Goal: Task Accomplishment & Management: Use online tool/utility

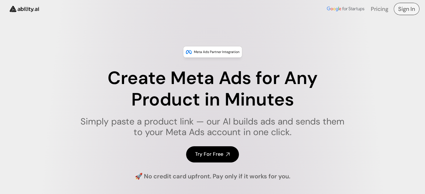
click at [406, 6] on h4 "Sign In" at bounding box center [406, 9] width 17 height 8
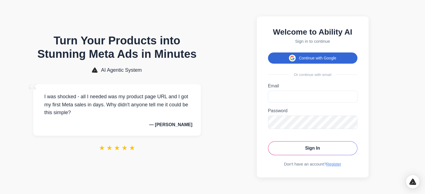
click at [325, 58] on button "Continue with Google" at bounding box center [312, 58] width 89 height 11
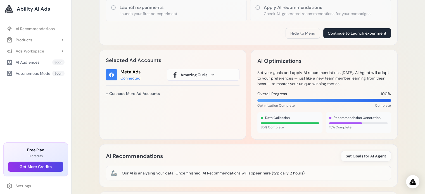
scroll to position [112, 0]
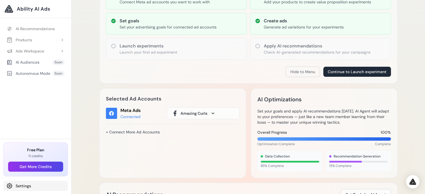
click at [19, 186] on link "Settings" at bounding box center [35, 186] width 65 height 10
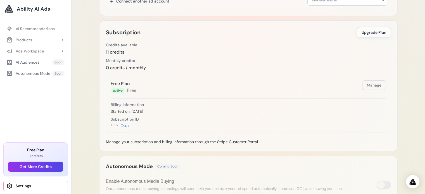
scroll to position [142, 0]
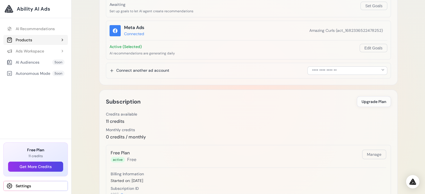
click at [25, 38] on div "Products" at bounding box center [19, 40] width 25 height 6
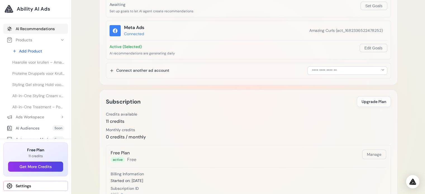
click at [34, 30] on link "AI Recommendations" at bounding box center [35, 29] width 65 height 10
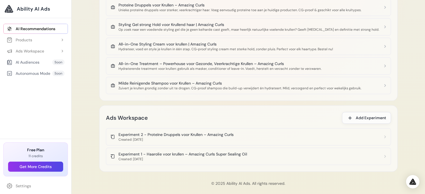
scroll to position [390, 0]
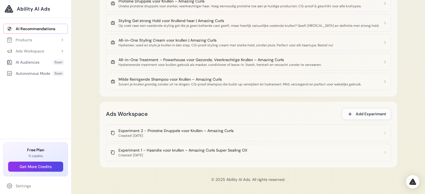
click at [146, 153] on div "Created: [DATE]" at bounding box center [182, 155] width 128 height 4
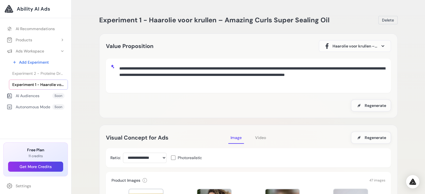
click at [263, 137] on span "Video" at bounding box center [260, 137] width 11 height 5
click at [38, 71] on span "Experiment 2 - Proteïne Druppels voor Krullen – Amazing Curls" at bounding box center [38, 74] width 52 height 6
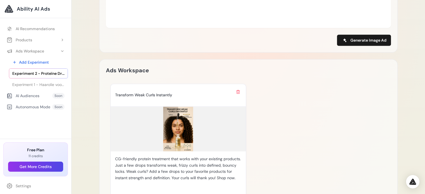
scroll to position [370, 0]
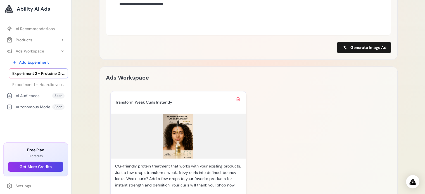
click at [184, 139] on img at bounding box center [178, 136] width 135 height 45
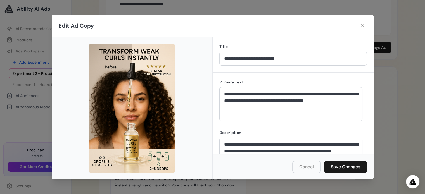
scroll to position [18, 0]
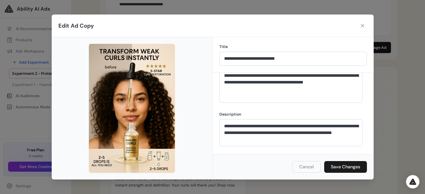
click at [154, 104] on img at bounding box center [132, 108] width 86 height 129
click at [364, 28] on icon at bounding box center [363, 26] width 6 height 6
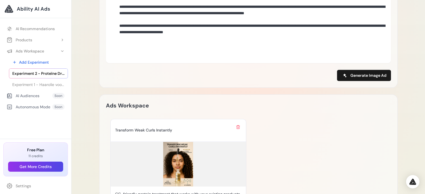
scroll to position [425, 0]
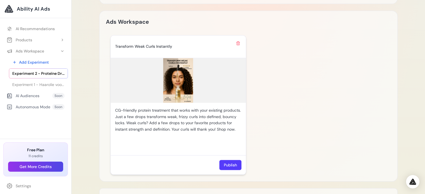
click at [182, 86] on img at bounding box center [178, 80] width 135 height 45
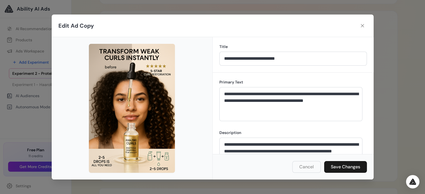
drag, startPoint x: 154, startPoint y: 87, endPoint x: 192, endPoint y: 67, distance: 43.1
click at [192, 67] on div at bounding box center [132, 108] width 161 height 142
click at [348, 166] on button "Save Changes" at bounding box center [345, 167] width 43 height 12
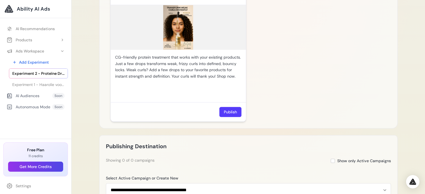
scroll to position [485, 0]
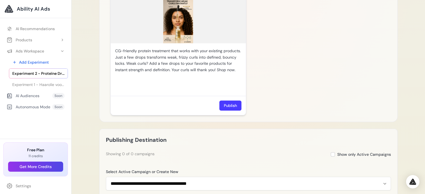
click at [237, 108] on button "Publish" at bounding box center [230, 106] width 22 height 10
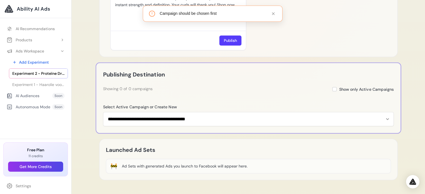
scroll to position [551, 0]
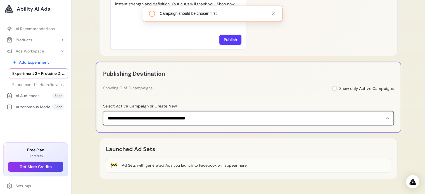
click at [217, 120] on select "**********" at bounding box center [248, 118] width 291 height 14
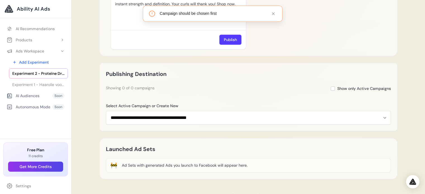
click at [246, 88] on div "Showing 0 of 0 campaigns Show only Active Campaigns" at bounding box center [248, 88] width 285 height 7
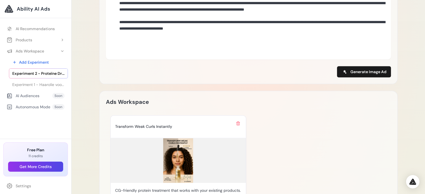
scroll to position [457, 0]
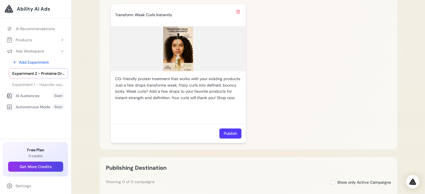
click at [180, 54] on img at bounding box center [178, 49] width 135 height 45
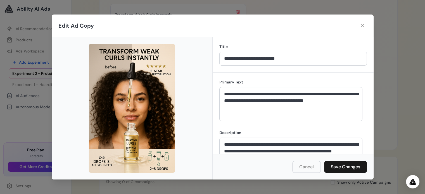
click at [144, 104] on img at bounding box center [132, 108] width 86 height 129
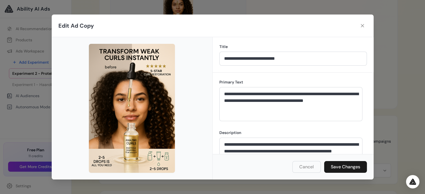
scroll to position [513, 0]
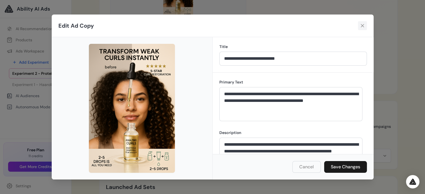
click at [362, 24] on icon at bounding box center [363, 26] width 6 height 6
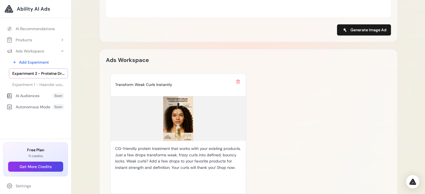
scroll to position [317, 0]
